Goal: Information Seeking & Learning: Learn about a topic

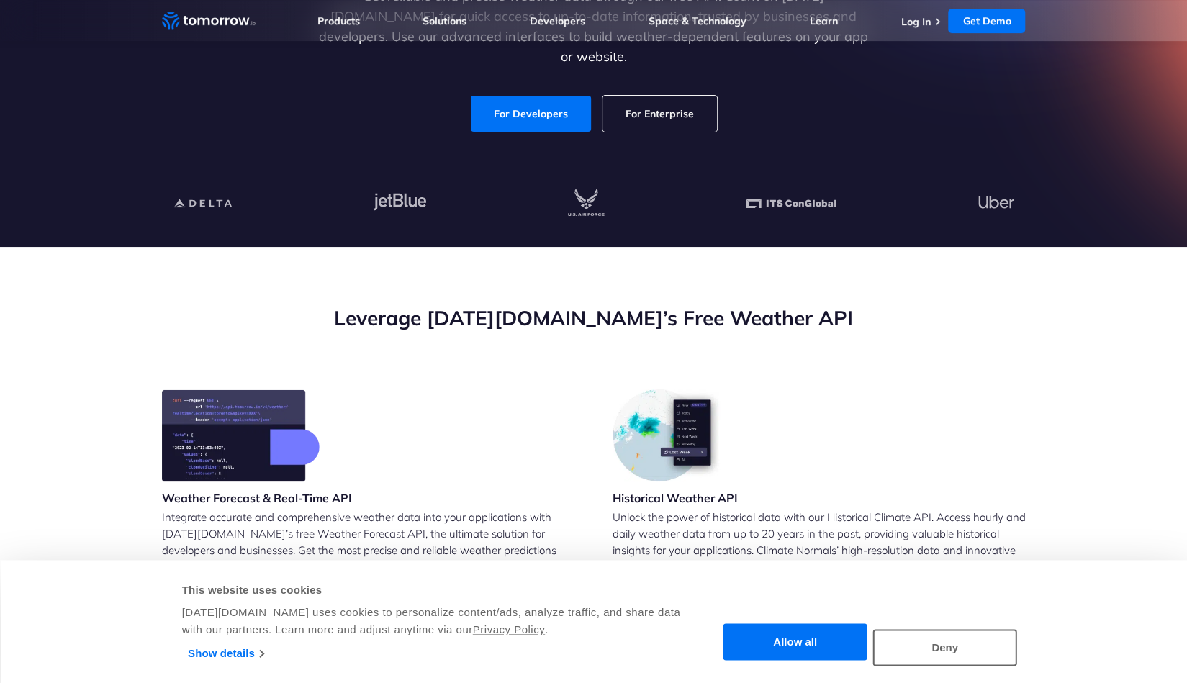
click at [562, 100] on link "For Developers" at bounding box center [531, 114] width 120 height 36
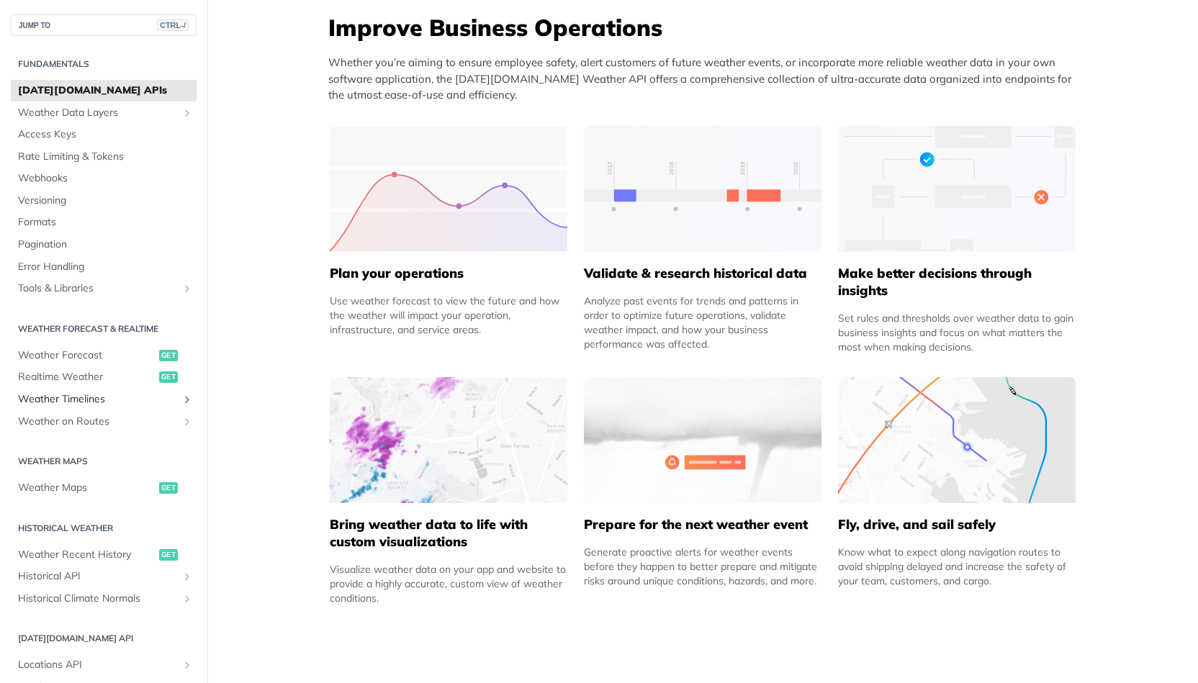
scroll to position [142, 0]
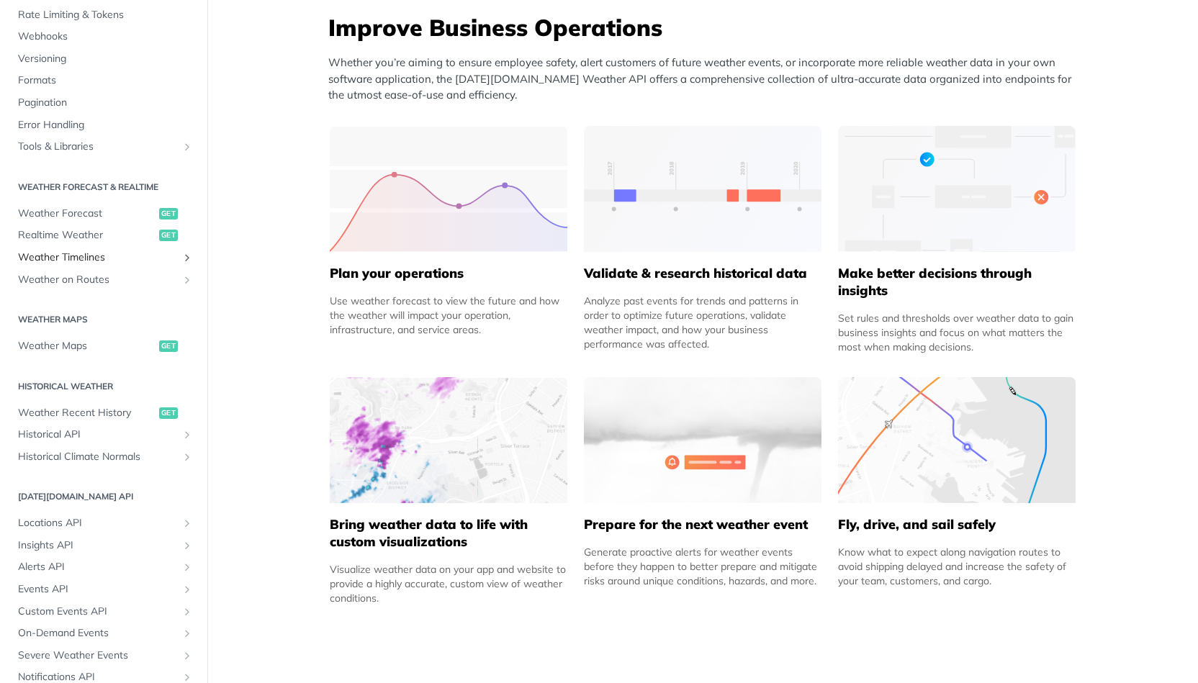
click at [106, 396] on section "Historical Weather Weather Recent History get Historical API Retrieve Historica…" at bounding box center [104, 421] width 186 height 96
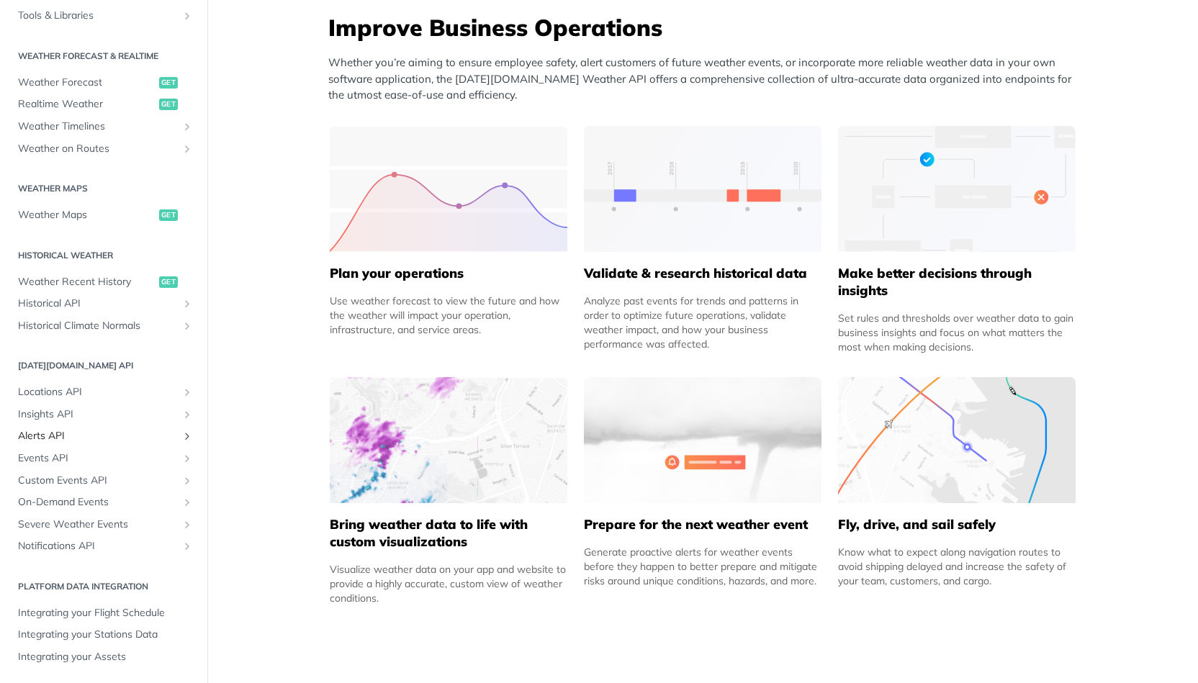
scroll to position [0, 0]
